Goal: Check status: Check status

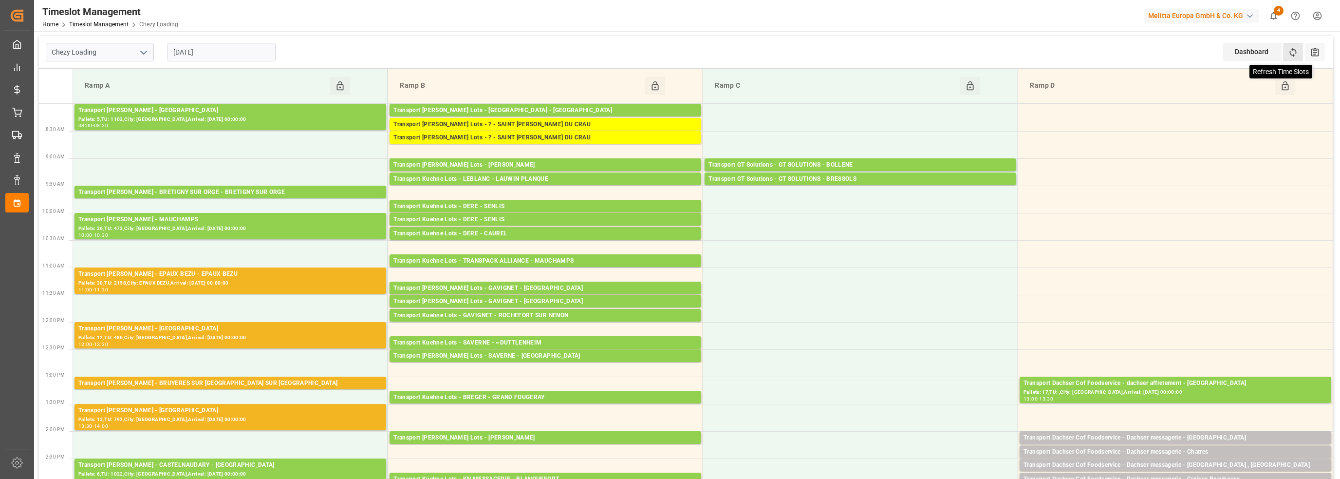
click at [1290, 50] on icon at bounding box center [1293, 52] width 10 height 10
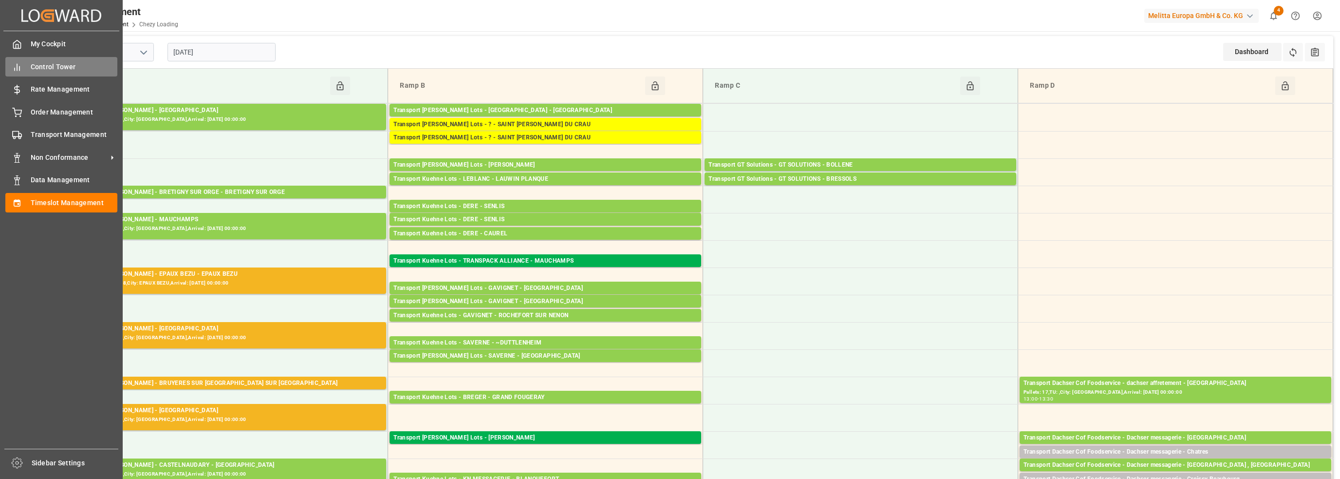
click at [26, 69] on div "Control Tower Control Tower" at bounding box center [61, 66] width 112 height 19
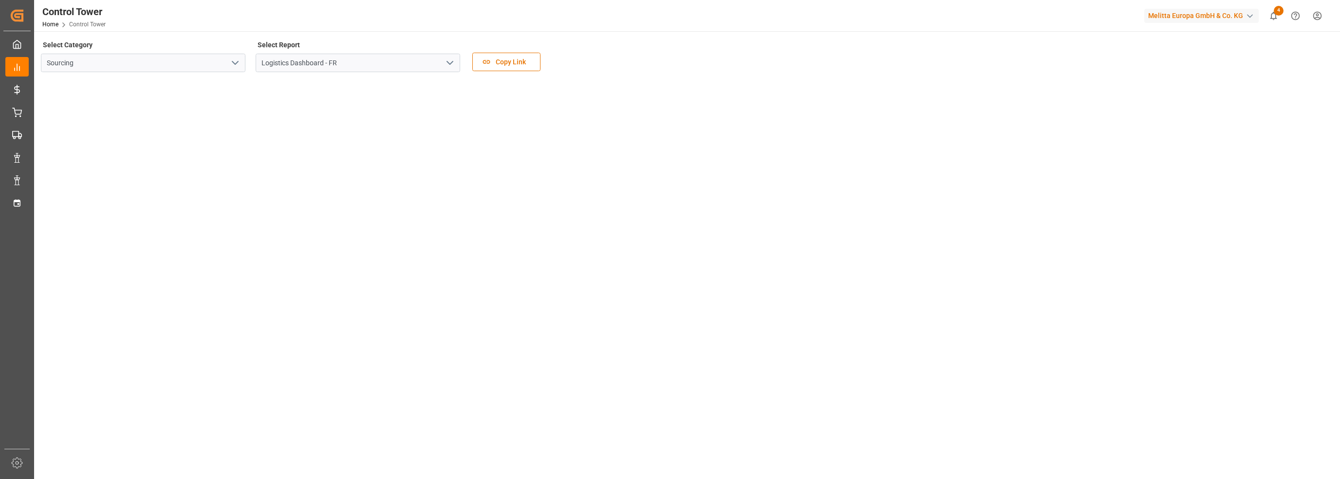
click at [447, 64] on icon "open menu" at bounding box center [450, 63] width 12 height 12
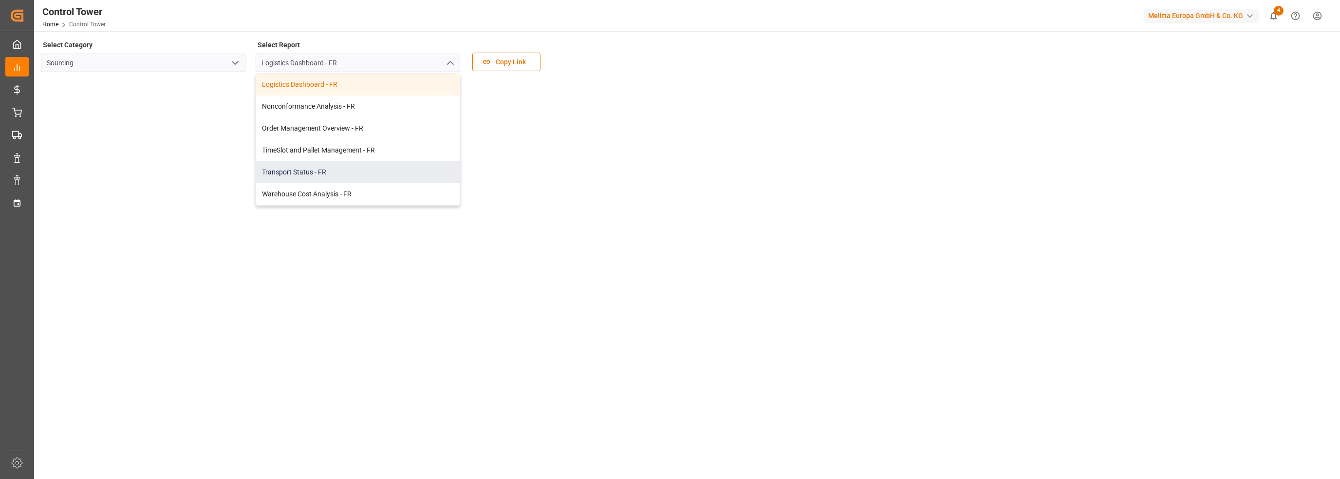
click at [316, 173] on div "Transport Status - FR" at bounding box center [358, 172] width 204 height 22
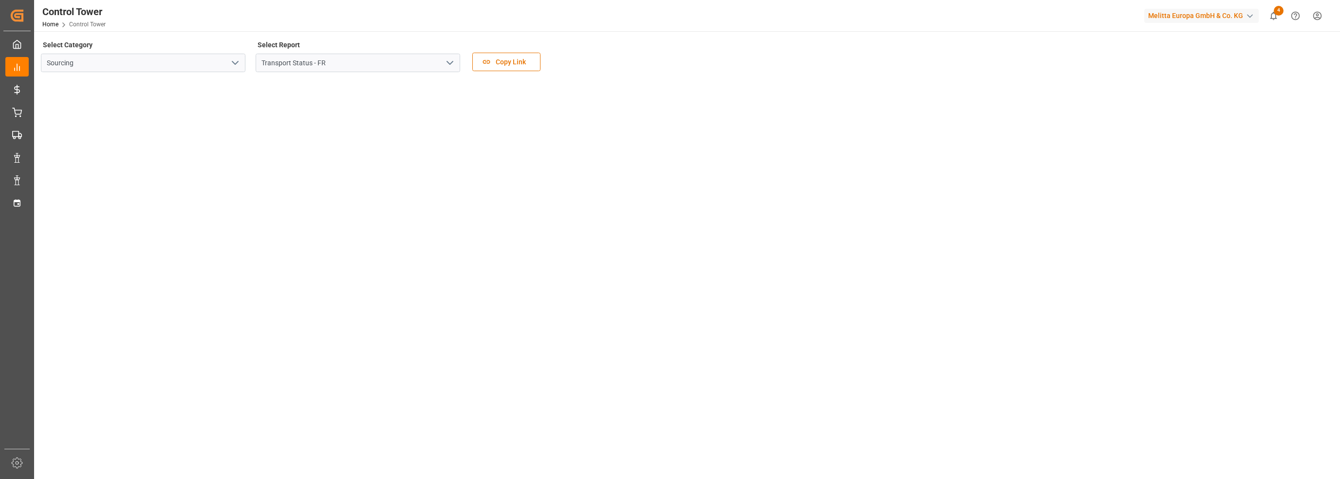
click at [832, 212] on tableau-viz at bounding box center [686, 452] width 1289 height 744
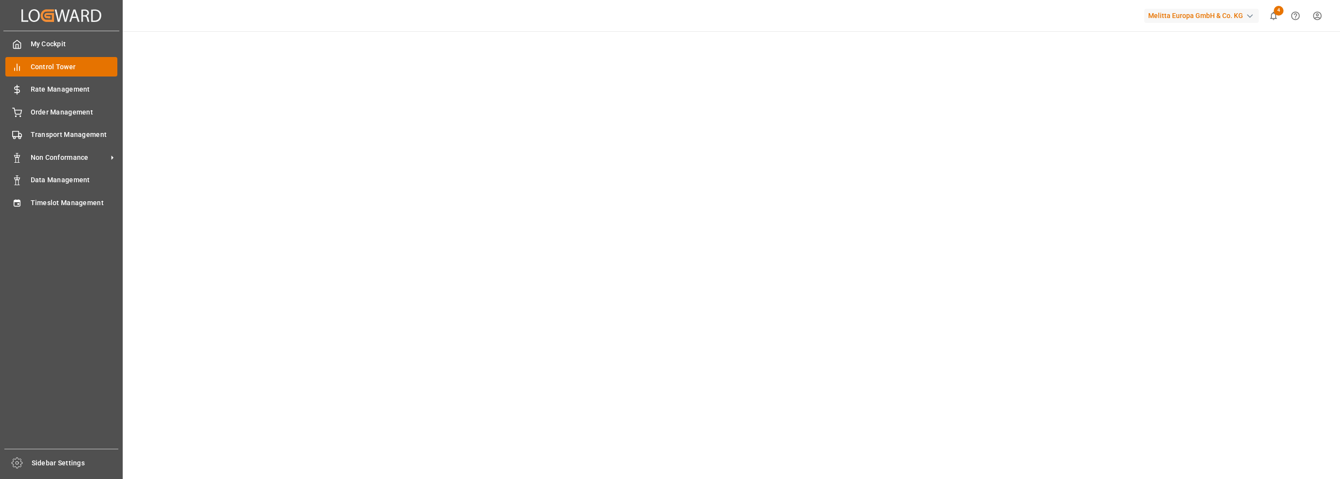
click at [46, 66] on span "Control Tower" at bounding box center [74, 67] width 87 height 10
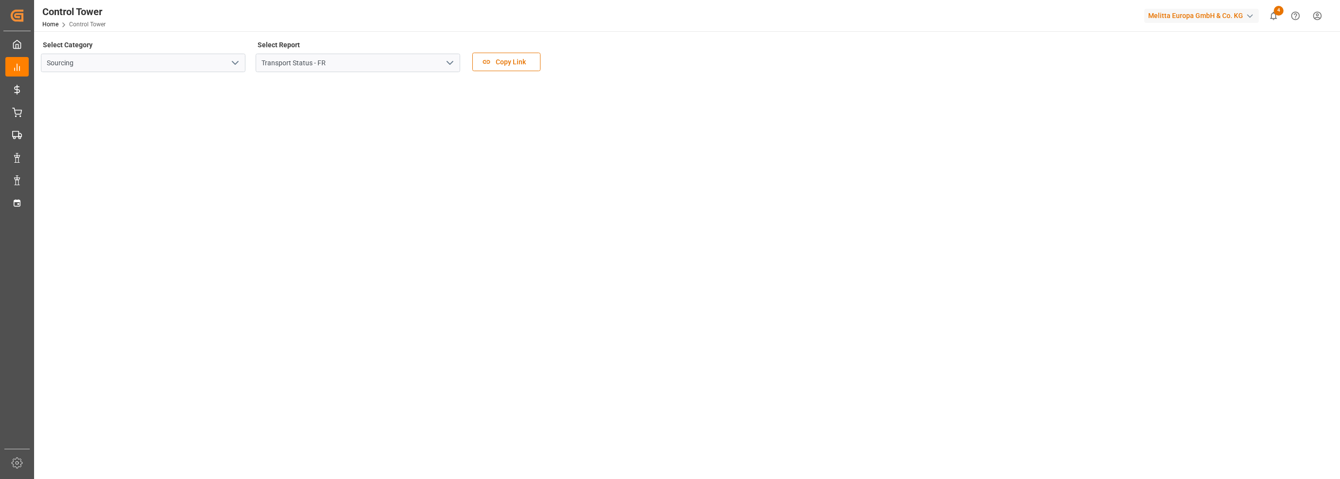
click at [452, 61] on icon "open menu" at bounding box center [450, 63] width 12 height 12
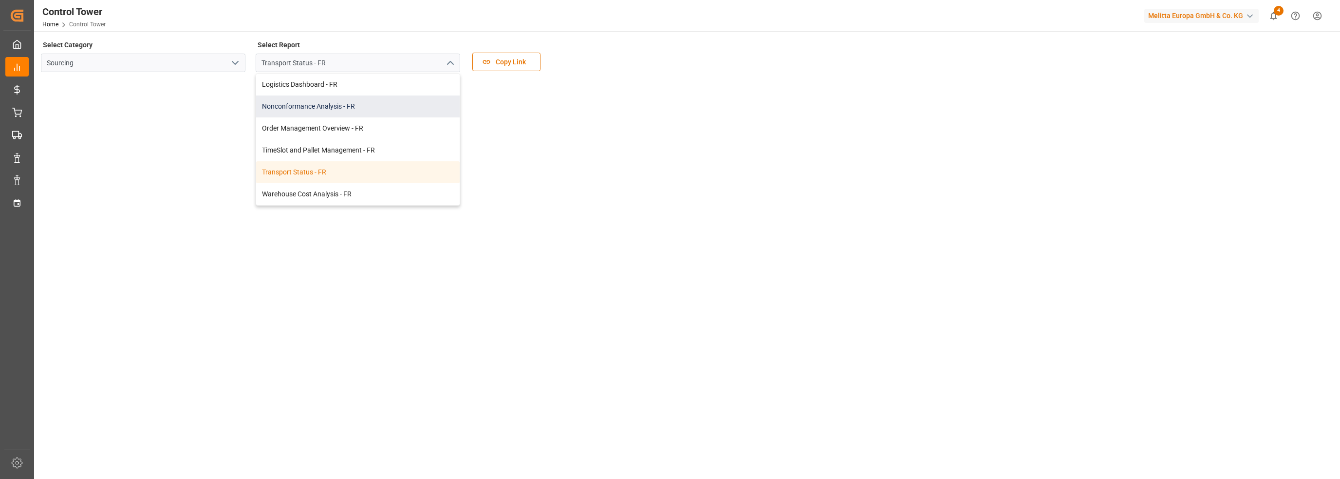
click at [335, 107] on div "Nonconformance Analysis - FR" at bounding box center [358, 106] width 204 height 22
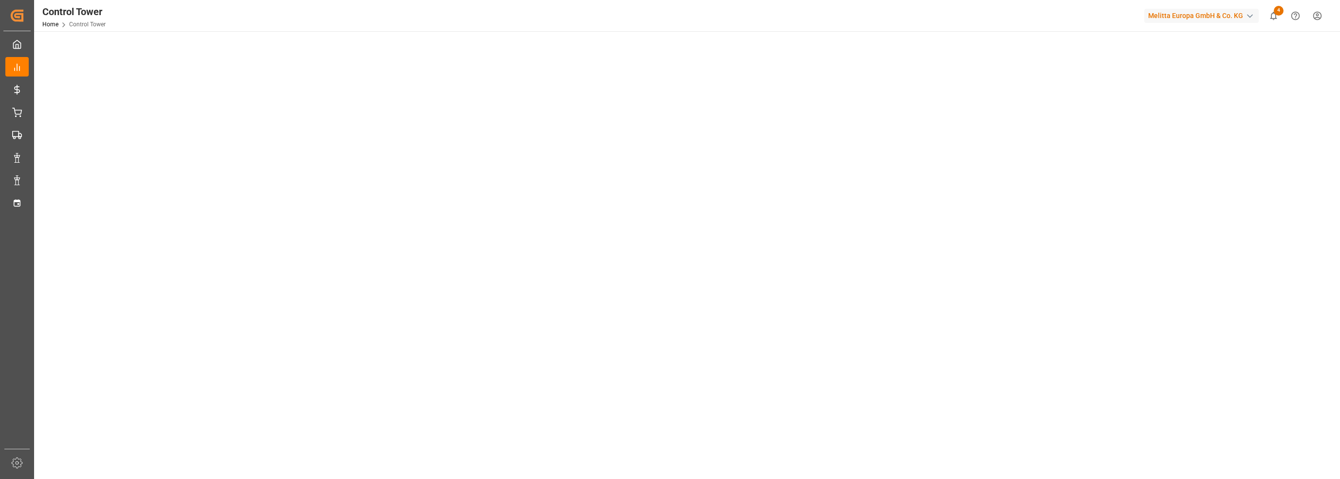
scroll to position [49, 0]
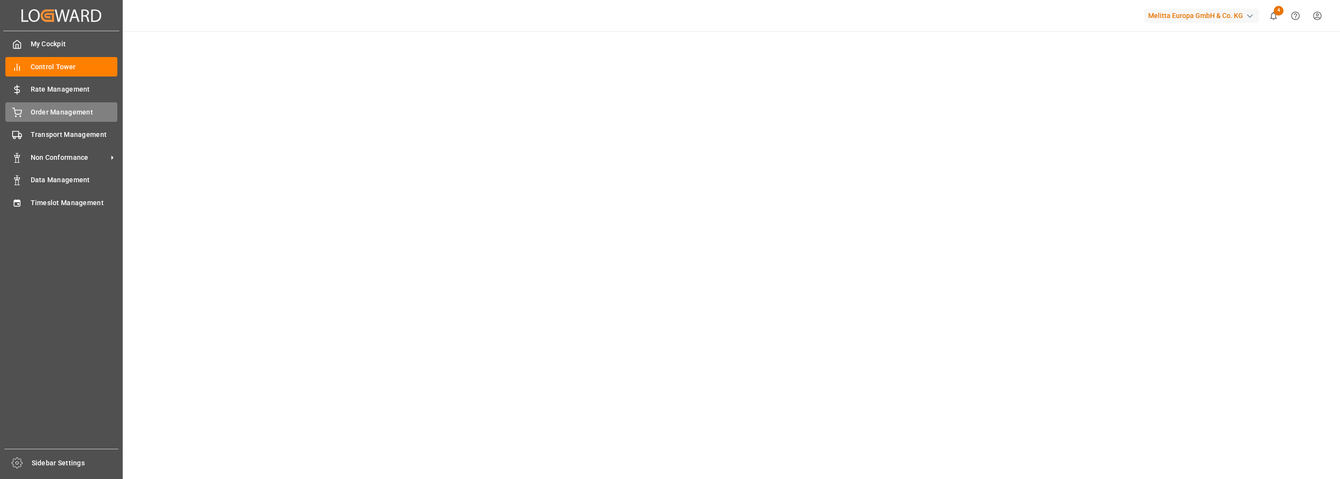
click at [49, 113] on span "Order Management" at bounding box center [74, 112] width 87 height 10
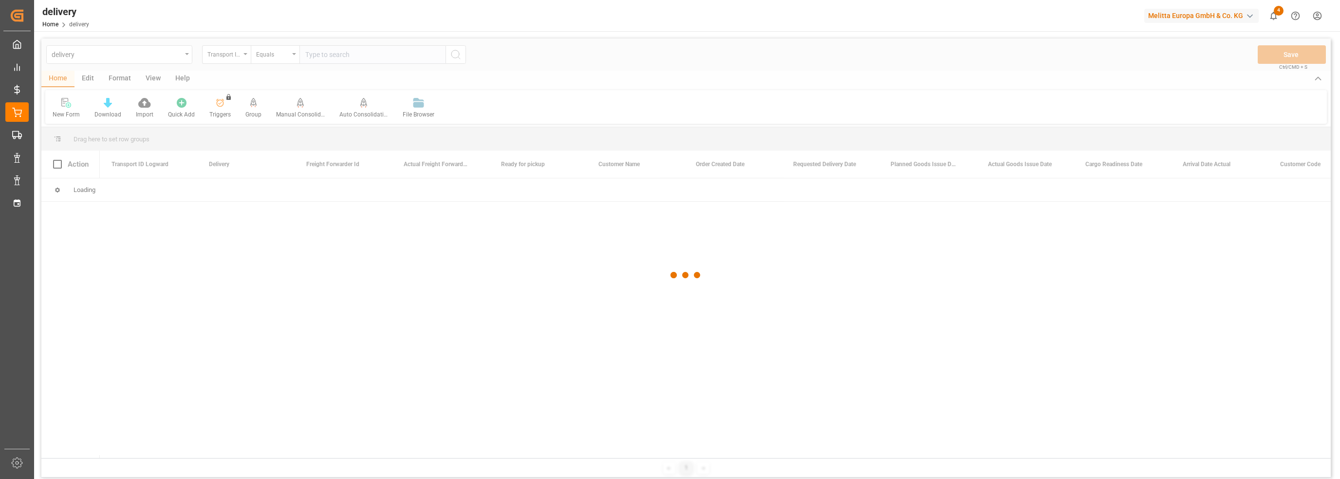
click at [365, 54] on div at bounding box center [686, 274] width 1290 height 473
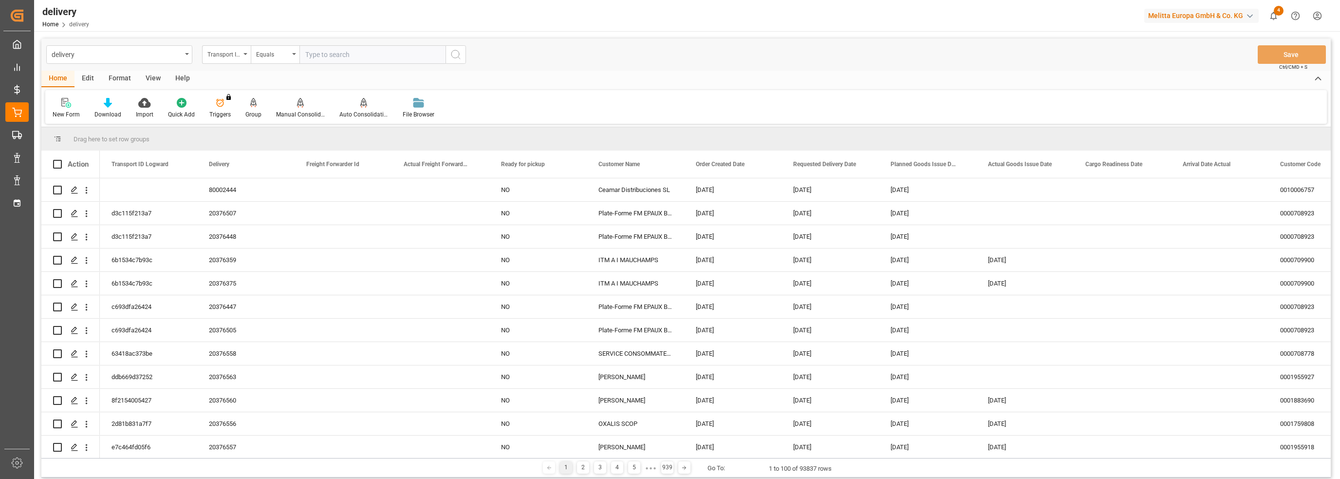
click at [365, 54] on input "text" at bounding box center [373, 54] width 146 height 19
type input "20375520"
click at [246, 52] on div "Transport ID Logward" at bounding box center [226, 54] width 49 height 19
click at [233, 114] on div "Delivery" at bounding box center [275, 120] width 145 height 20
click at [459, 57] on icon "search button" at bounding box center [456, 55] width 12 height 12
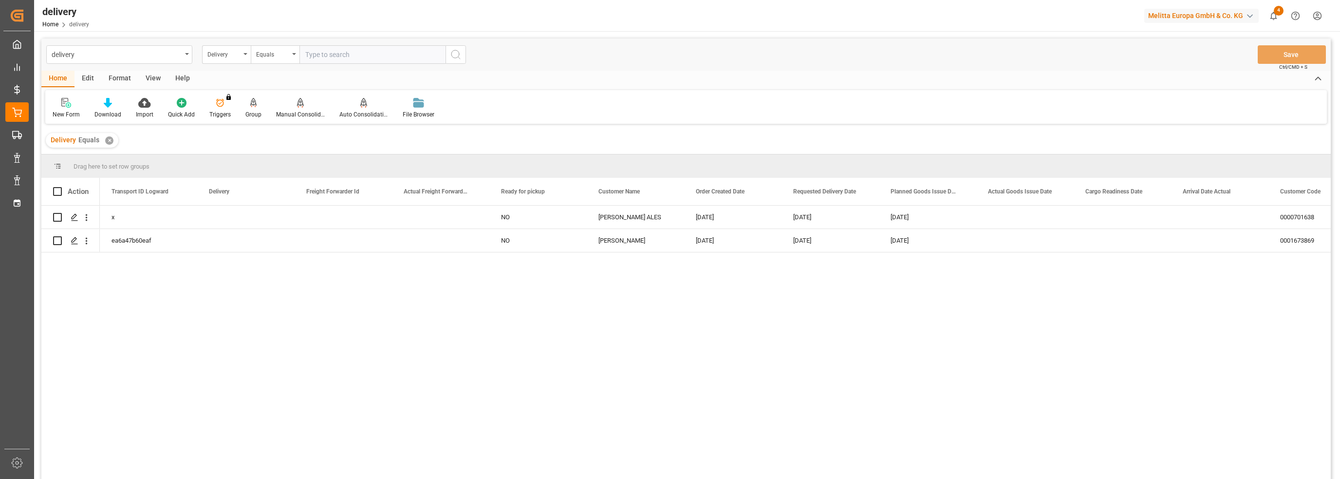
click at [316, 56] on input "text" at bounding box center [373, 54] width 146 height 19
type input "20375520"
click at [453, 55] on icon "search button" at bounding box center [456, 55] width 12 height 12
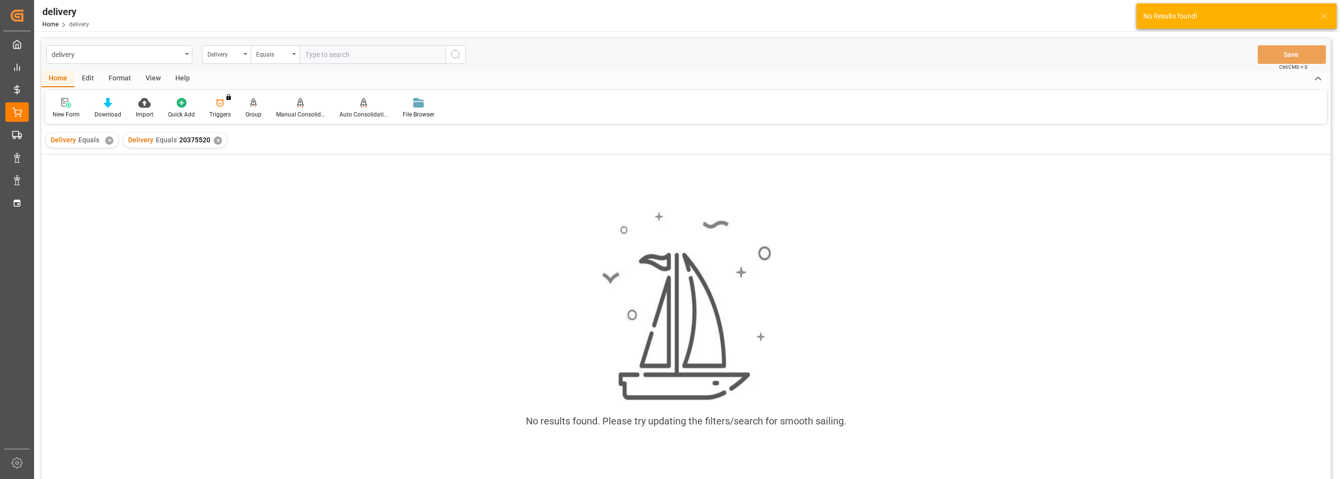
click at [105, 140] on div "✕" at bounding box center [109, 140] width 8 height 8
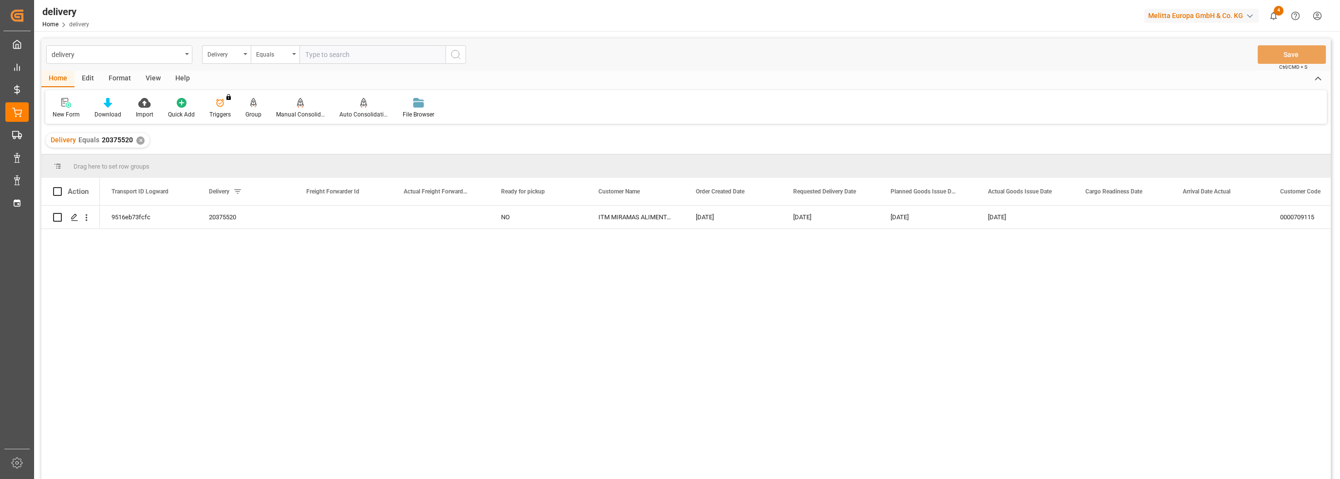
click at [140, 138] on div "✕" at bounding box center [140, 140] width 8 height 8
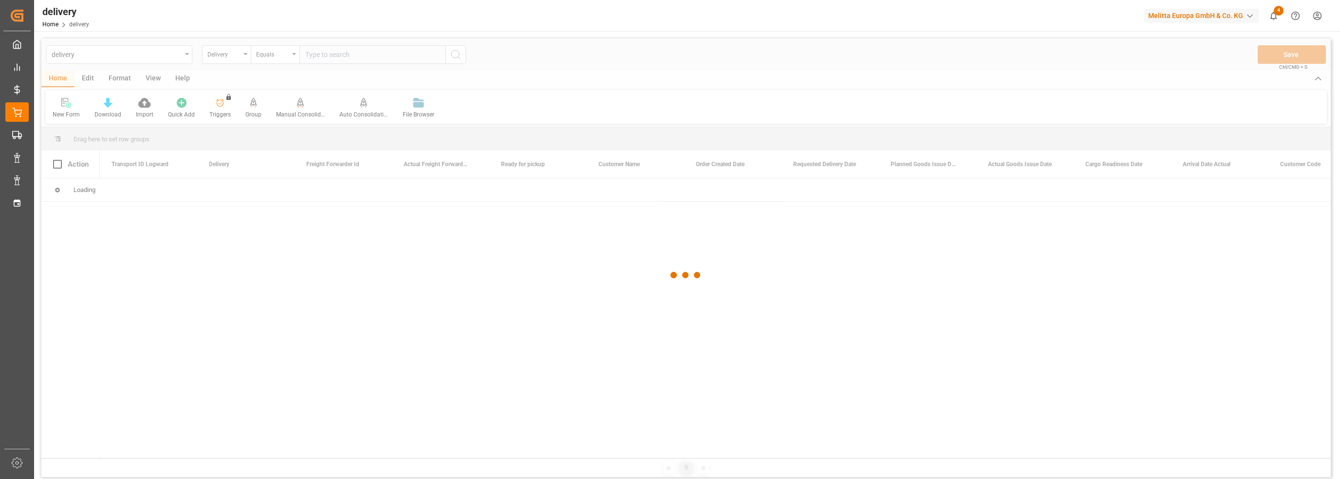
click at [349, 56] on input "text" at bounding box center [373, 54] width 146 height 19
click at [347, 55] on input "text" at bounding box center [373, 54] width 146 height 19
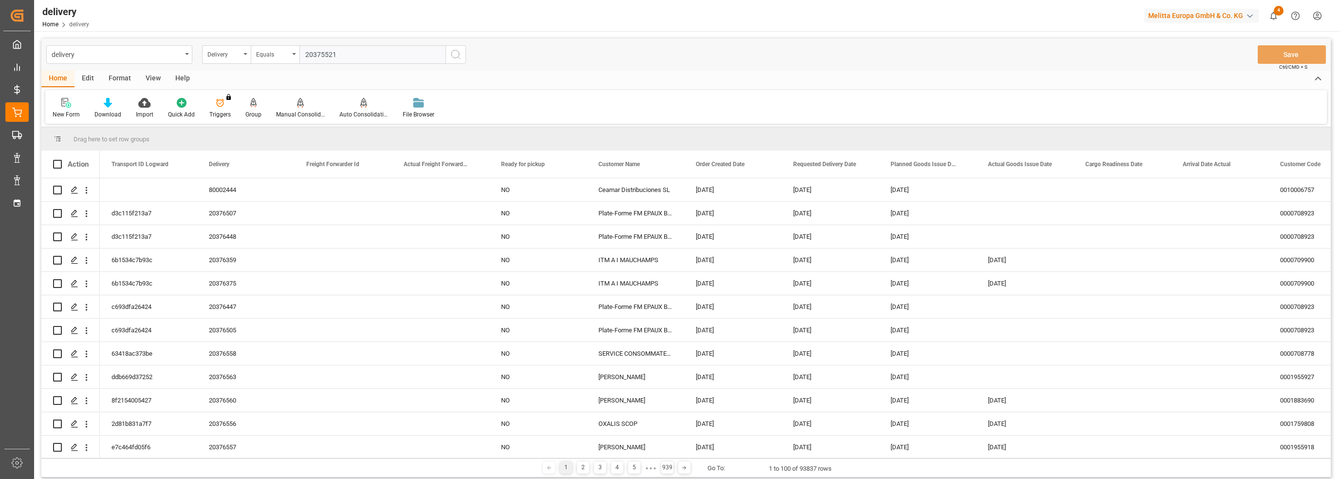
type input "20375521"
click at [458, 53] on icon "search button" at bounding box center [456, 55] width 12 height 12
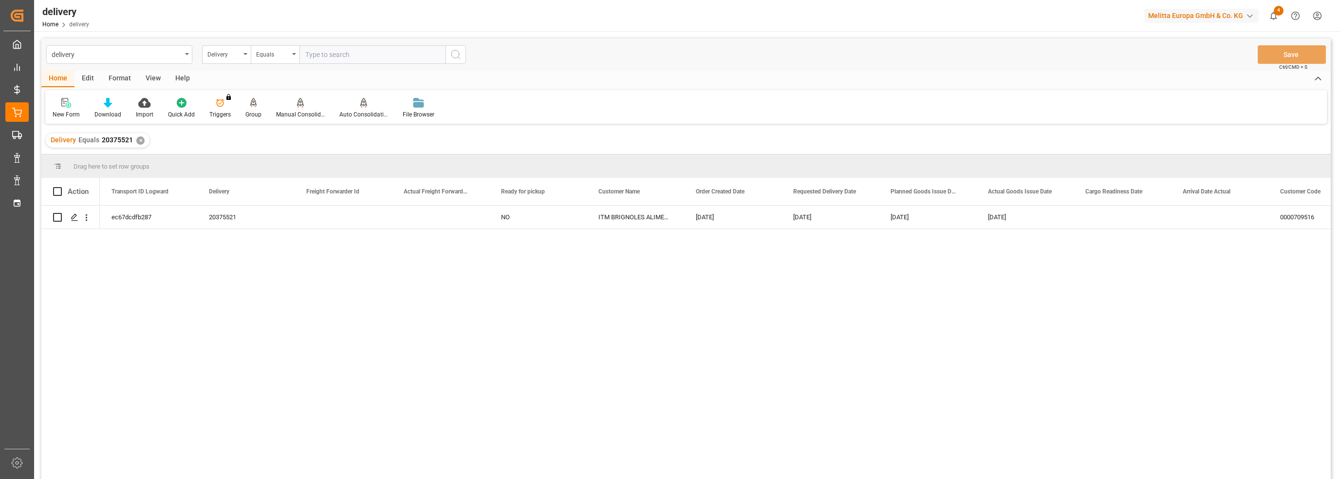
click at [330, 58] on input "text" at bounding box center [373, 54] width 146 height 19
type input "20375716"
click at [453, 56] on icon "search button" at bounding box center [456, 55] width 12 height 12
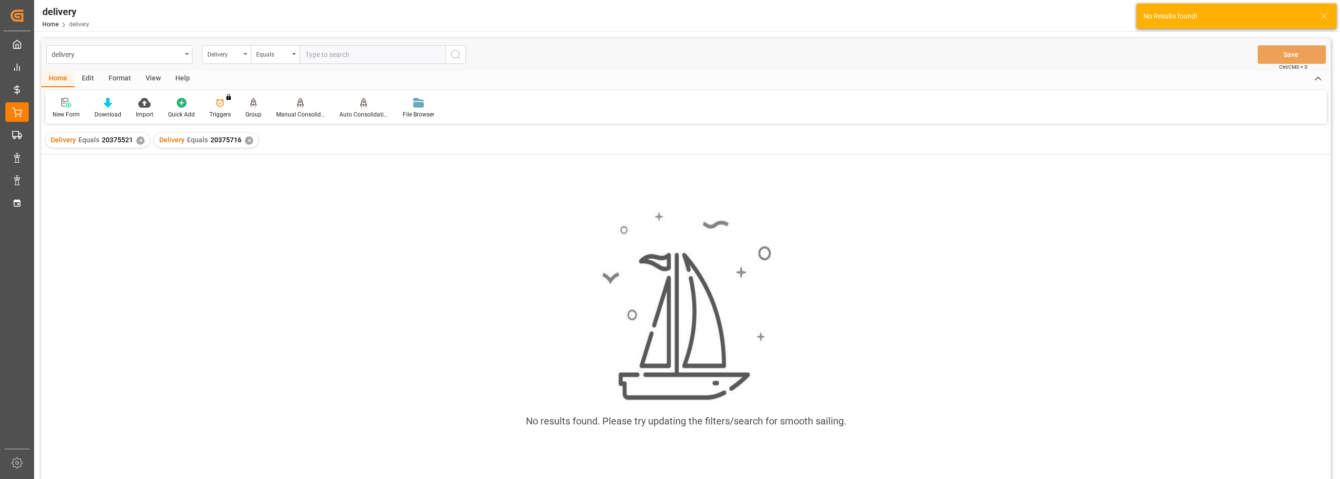
click at [137, 138] on div "✕" at bounding box center [140, 140] width 8 height 8
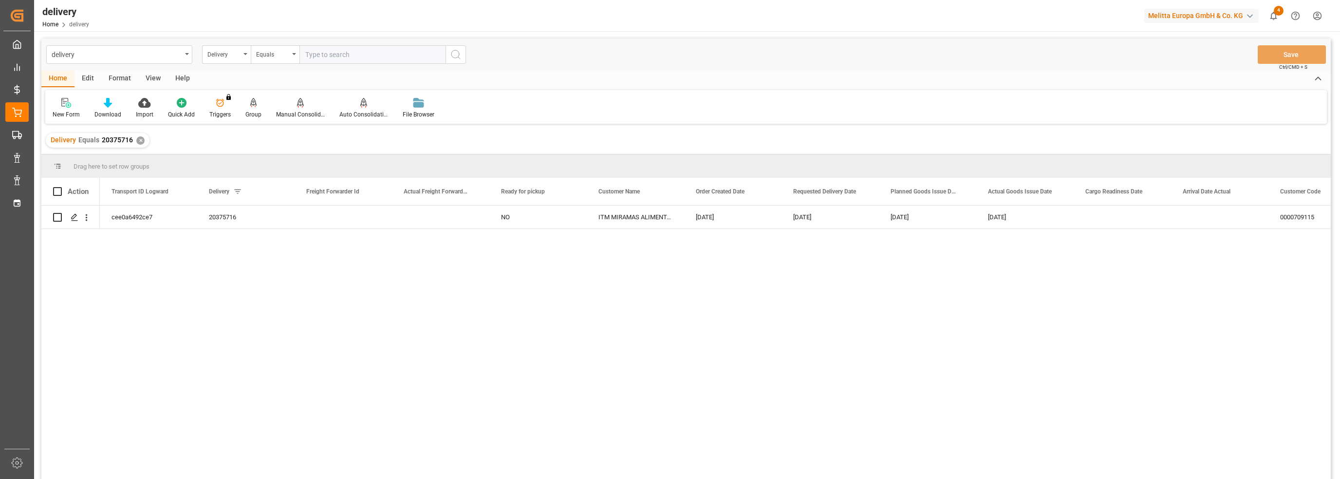
click at [139, 138] on div "✕" at bounding box center [140, 140] width 8 height 8
